Goal: Check status: Check status

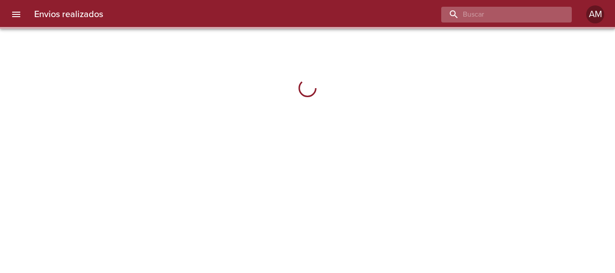
click at [521, 11] on input "buscar" at bounding box center [498, 15] width 115 height 16
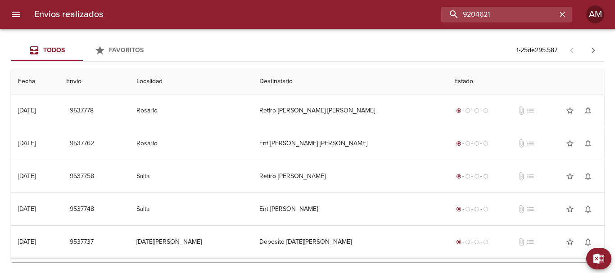
type input "9204621"
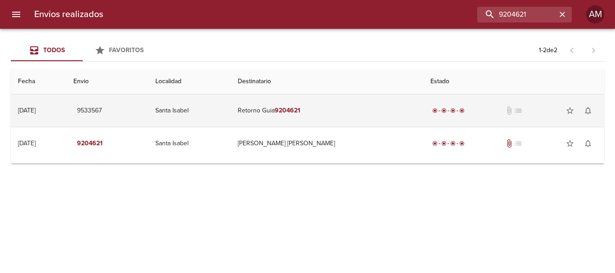
click at [300, 107] on em "9204621" at bounding box center [288, 111] width 26 height 8
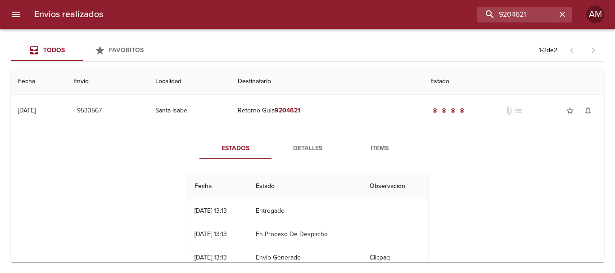
scroll to position [62, 0]
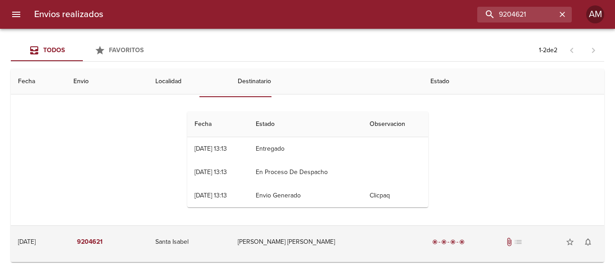
click at [308, 236] on td "[PERSON_NAME] [PERSON_NAME]" at bounding box center [327, 242] width 193 height 32
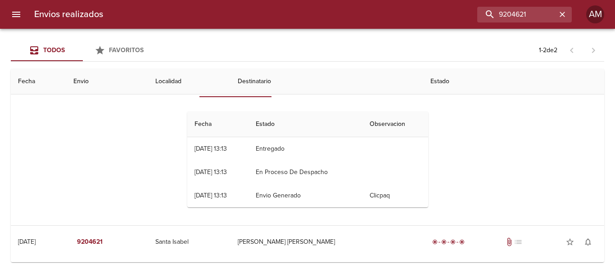
scroll to position [145, 0]
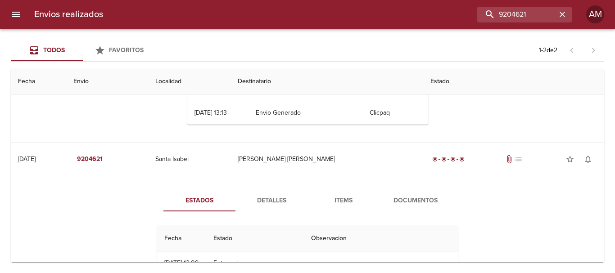
click at [273, 196] on span "Detalles" at bounding box center [271, 201] width 61 height 11
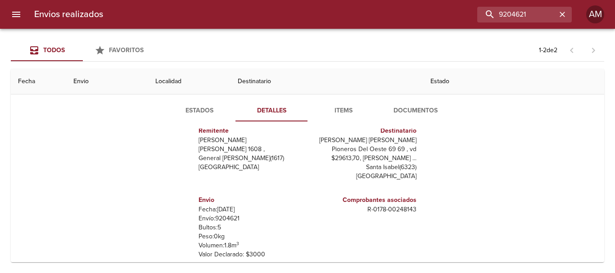
scroll to position [280, 0]
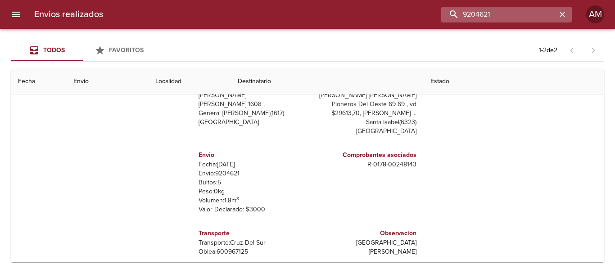
click at [536, 19] on input "9204621" at bounding box center [498, 15] width 115 height 16
type input "9438284"
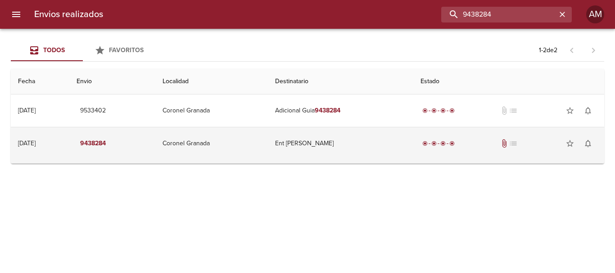
scroll to position [5, 0]
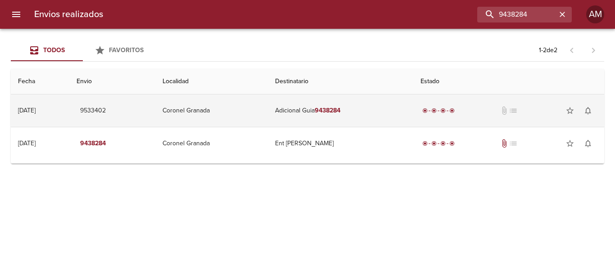
click at [328, 108] on td "Adicional Guia 9438284" at bounding box center [341, 111] width 146 height 32
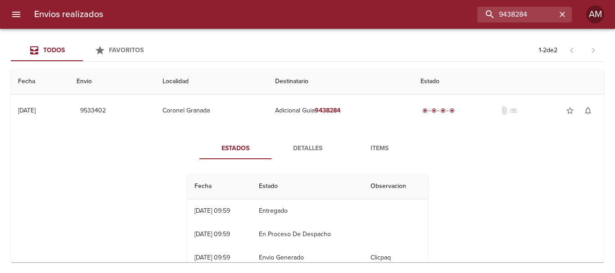
click at [307, 146] on span "Detalles" at bounding box center [307, 148] width 61 height 11
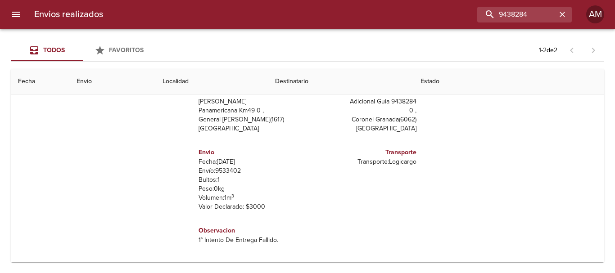
scroll to position [131, 0]
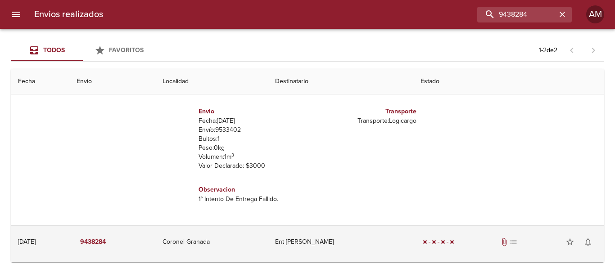
click at [316, 241] on td "Ent [PERSON_NAME]" at bounding box center [341, 242] width 146 height 32
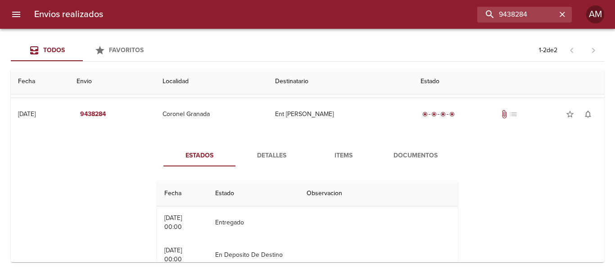
click at [262, 155] on span "Detalles" at bounding box center [271, 155] width 61 height 11
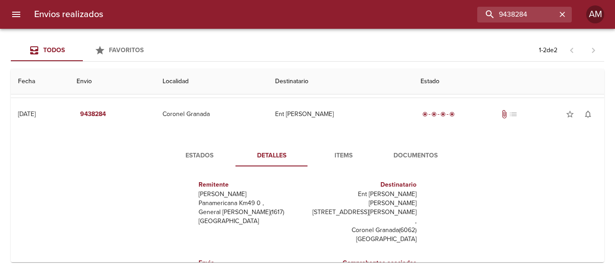
scroll to position [304, 0]
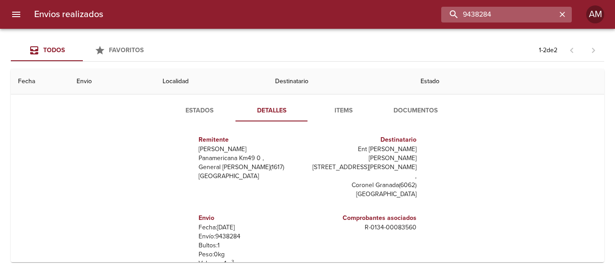
click at [549, 11] on input "9438284" at bounding box center [498, 15] width 115 height 16
type input "9331425"
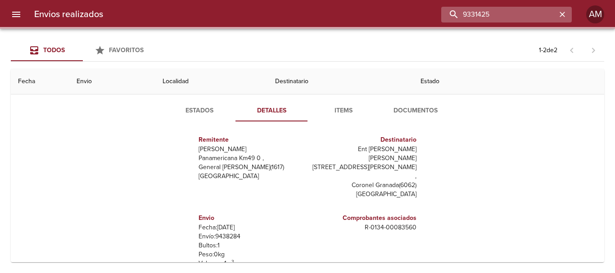
scroll to position [0, 0]
